Goal: Task Accomplishment & Management: Use online tool/utility

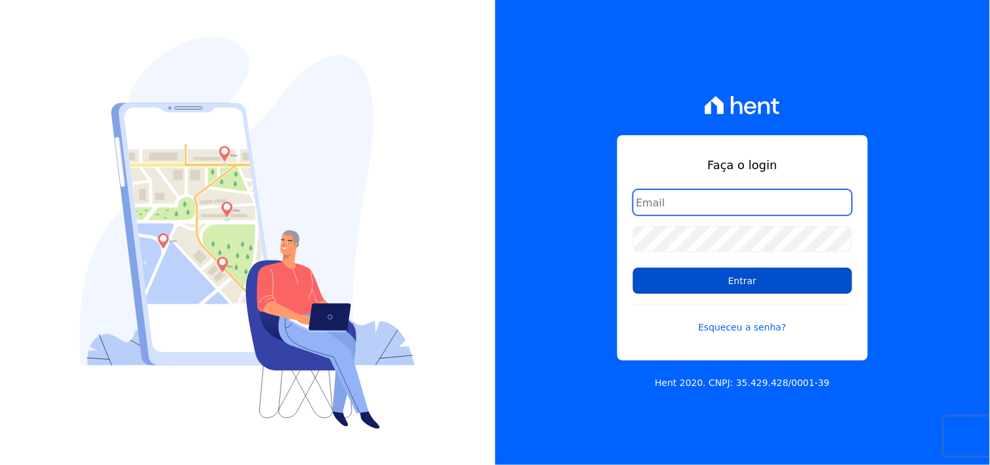
type input "[PERSON_NAME][EMAIL_ADDRESS][PERSON_NAME][DOMAIN_NAME]"
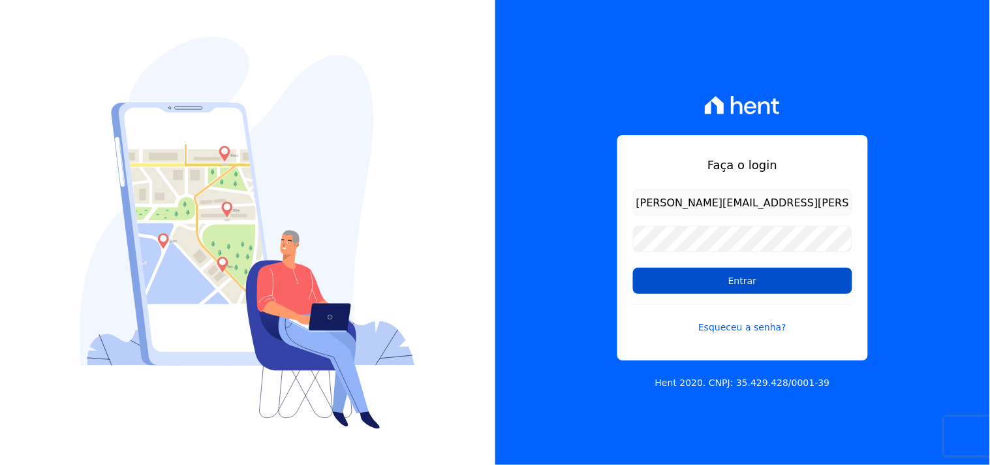
click at [810, 291] on input "Entrar" at bounding box center [742, 281] width 219 height 26
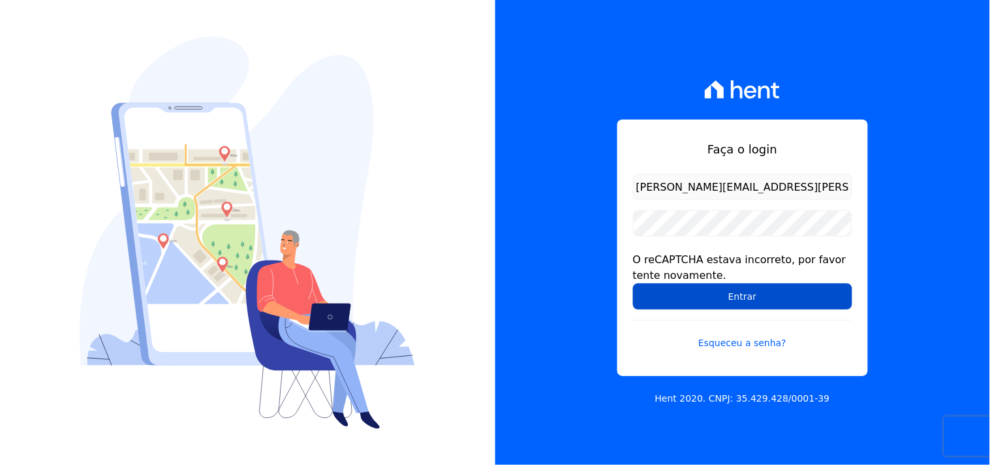
click at [792, 298] on input "Entrar" at bounding box center [742, 296] width 219 height 26
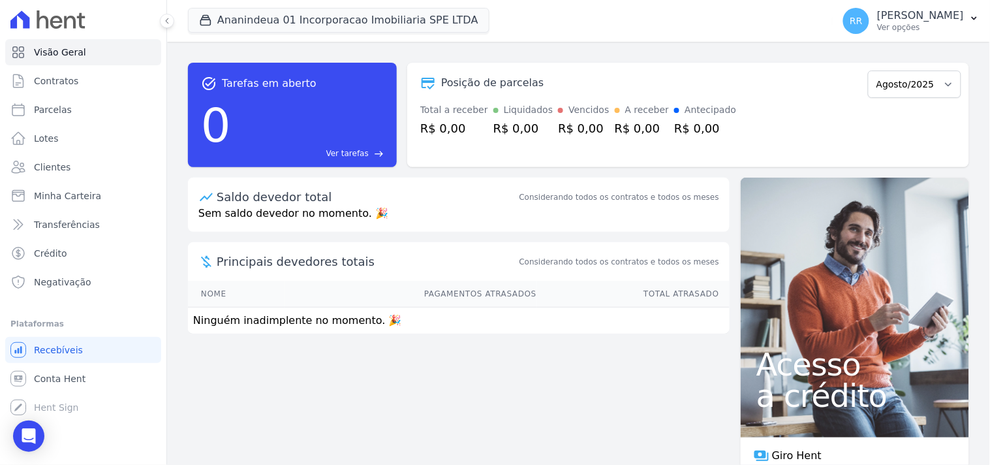
click at [625, 389] on div "task_alt Tarefas em aberto 0 Ver tarefas east Posição de parcelas Agosto/2025 T…" at bounding box center [578, 253] width 823 height 423
